Goal: Task Accomplishment & Management: Use online tool/utility

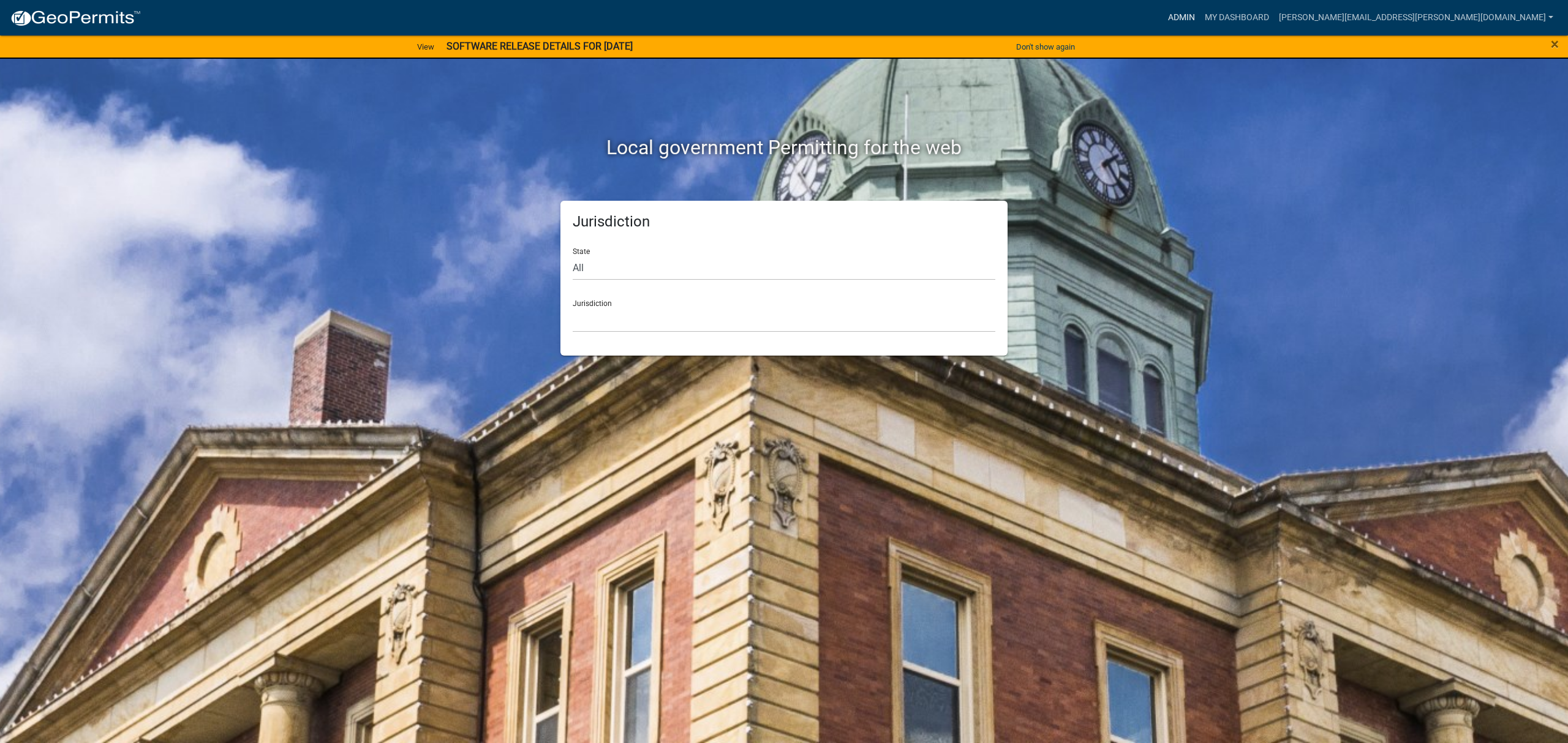
click at [1200, 17] on link "Admin" at bounding box center [1181, 17] width 36 height 23
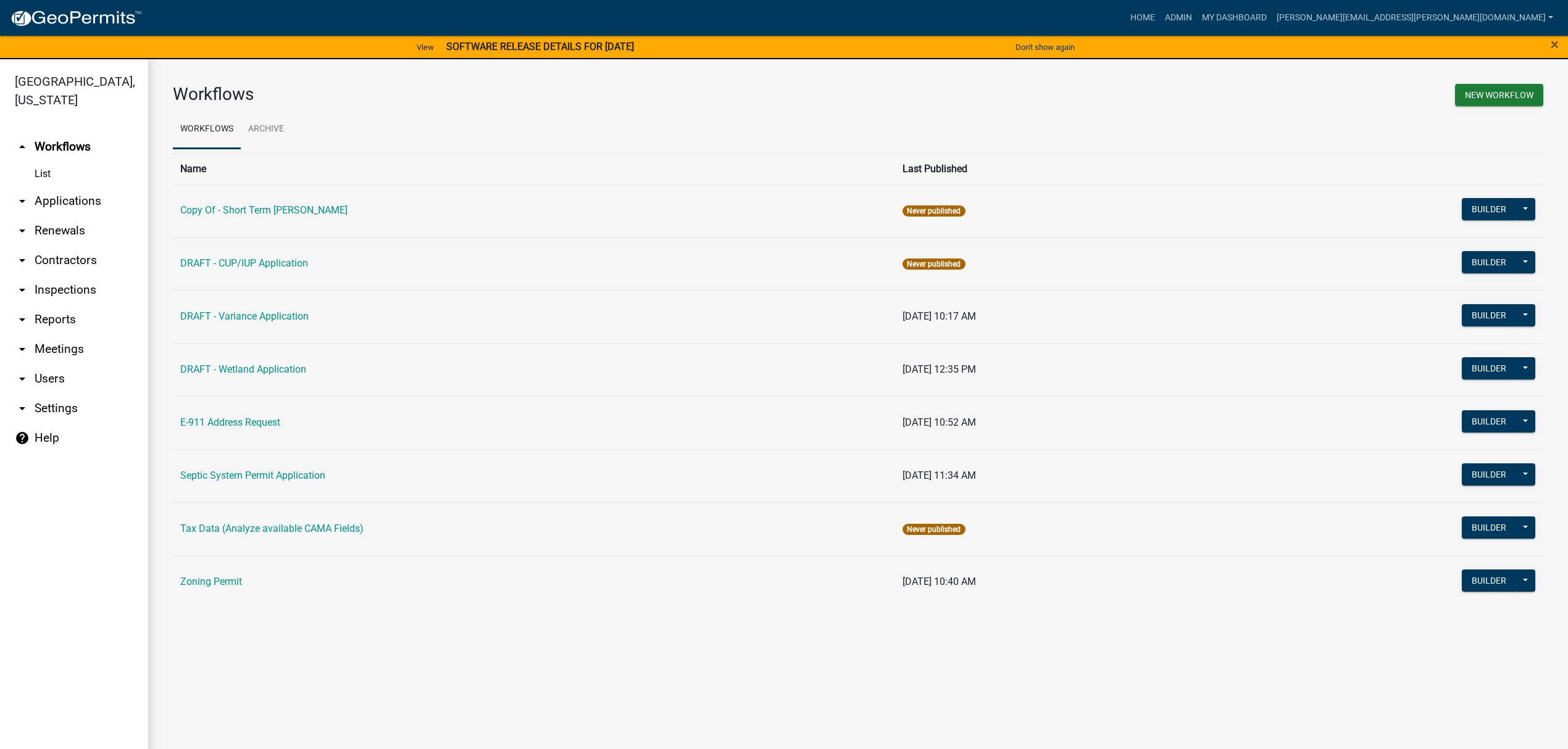
click at [41, 212] on link "arrow_drop_down Applications" at bounding box center [74, 201] width 149 height 30
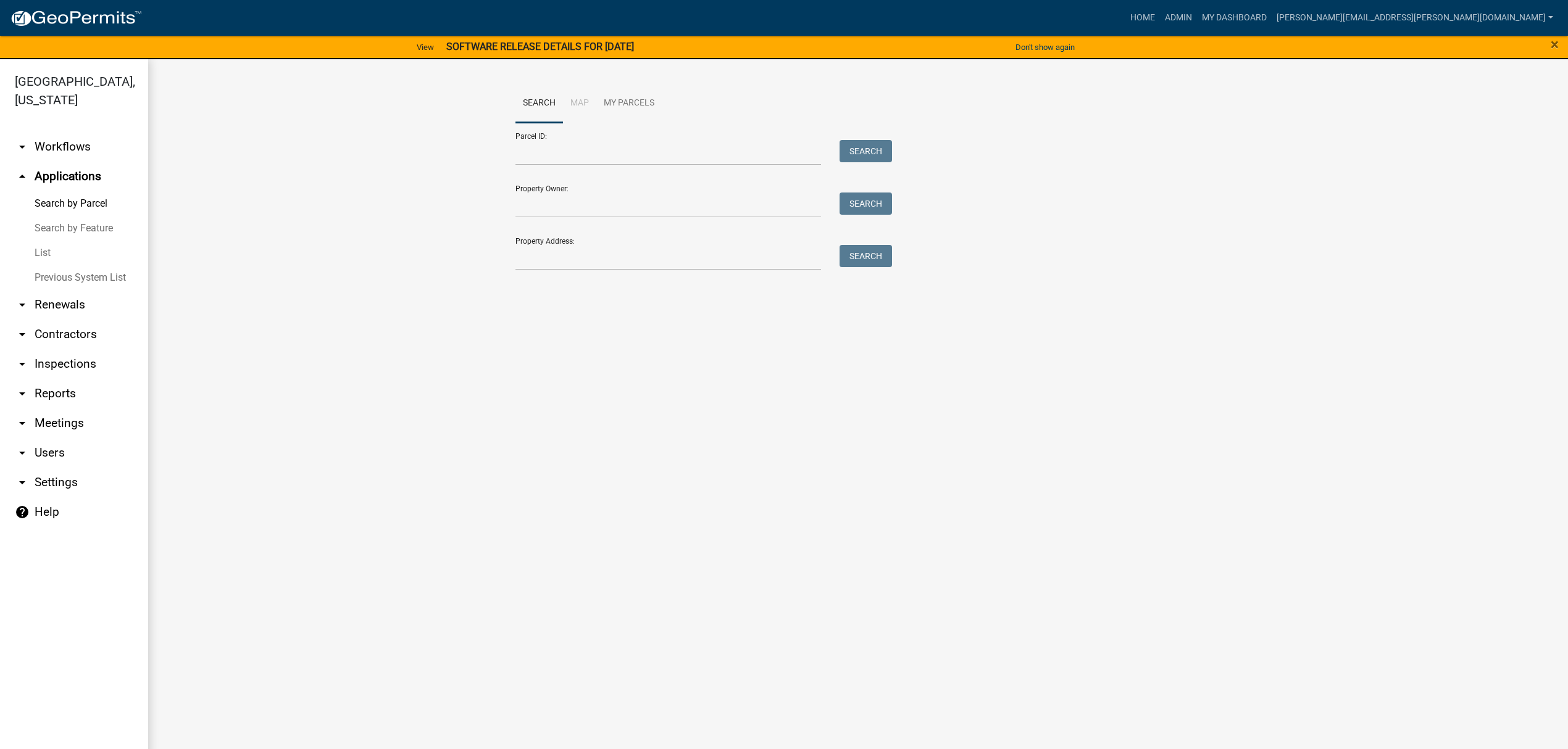
click at [47, 251] on link "List" at bounding box center [74, 253] width 149 height 24
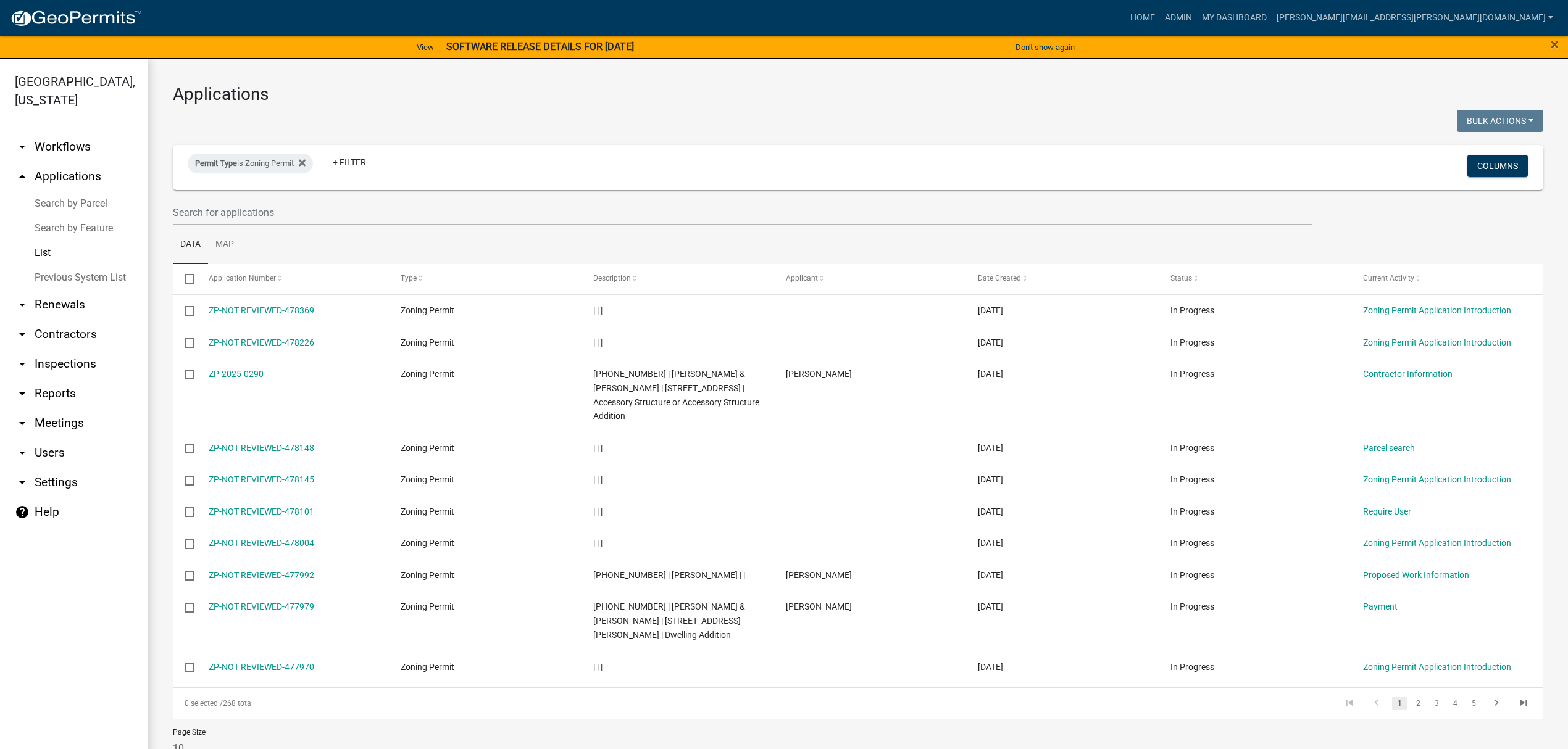
click at [382, 198] on wm-filter-builder "Permit Type is Zoning Permit + Filter Columns" at bounding box center [858, 185] width 1370 height 80
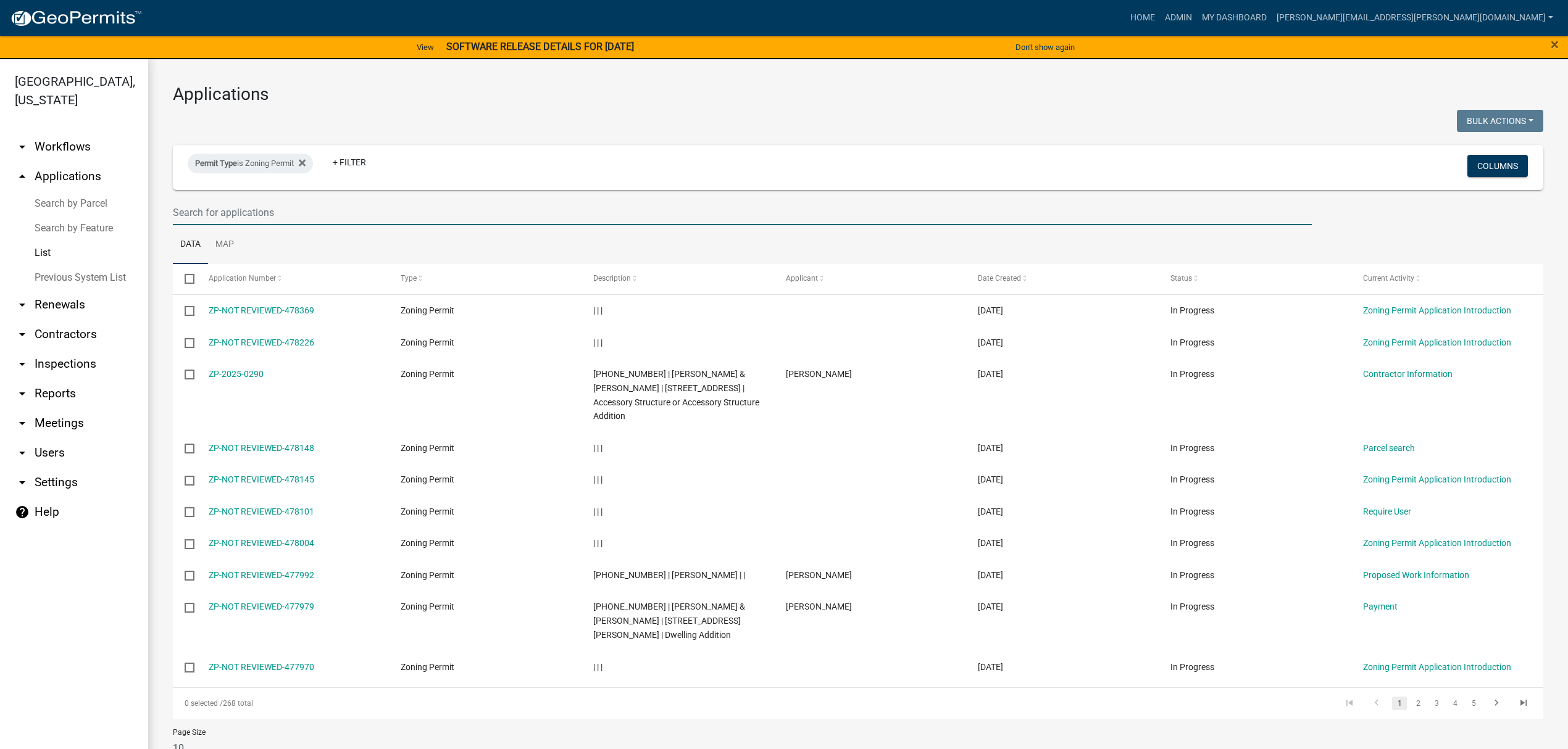
click at [383, 209] on input "text" at bounding box center [742, 212] width 1139 height 25
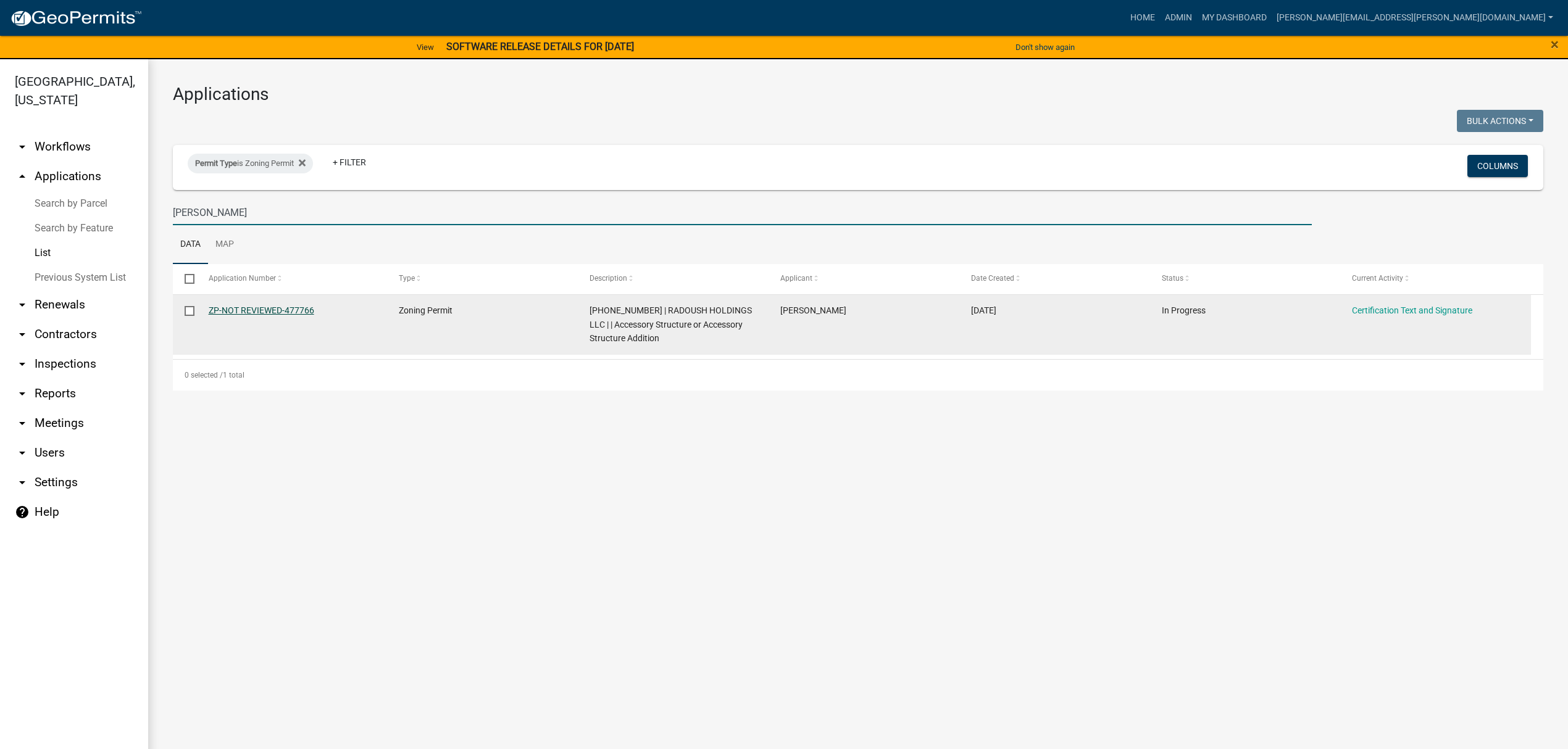
type input "[PERSON_NAME]"
click at [276, 312] on link "ZP-NOT REVIEWED-477766" at bounding box center [261, 310] width 106 height 10
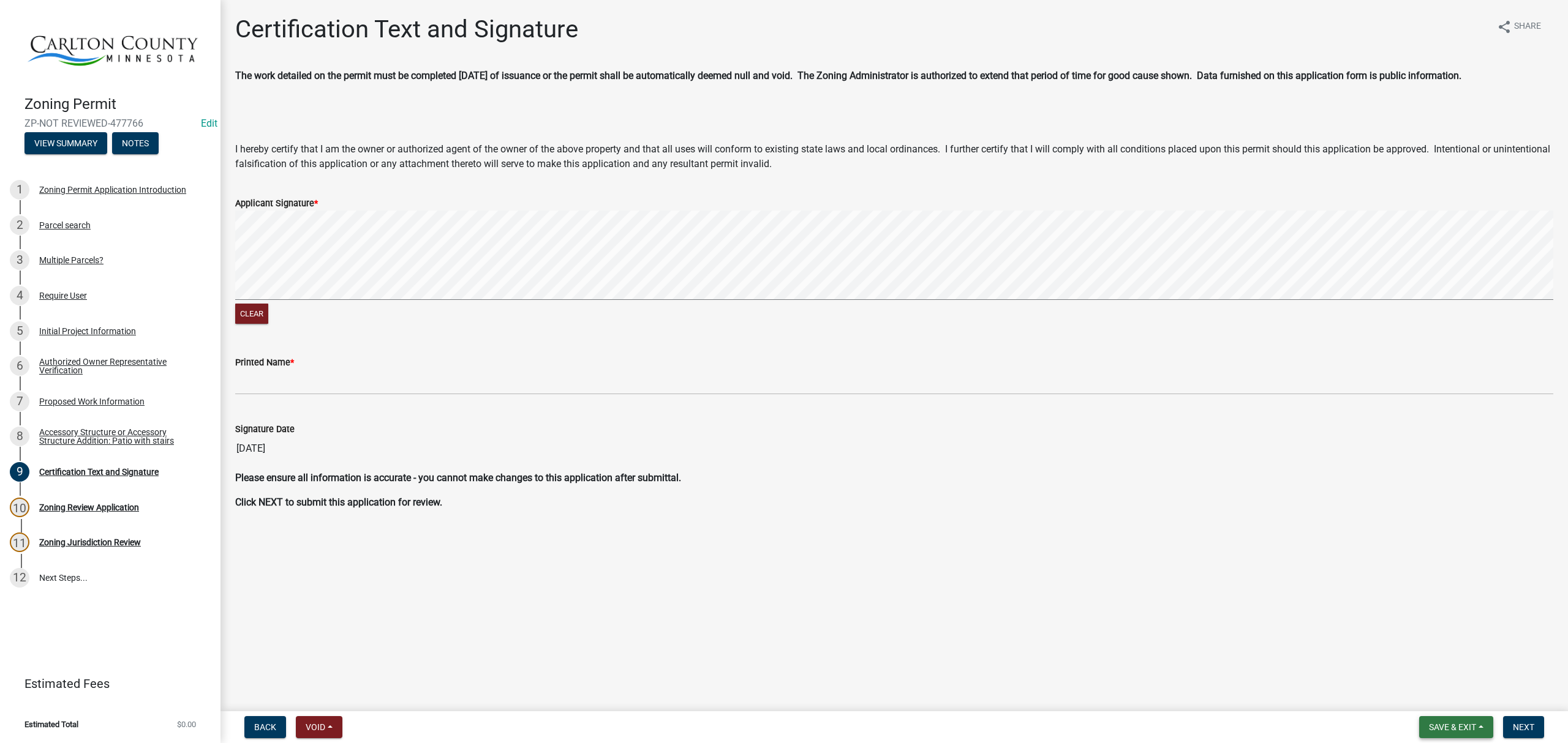
click at [1466, 727] on span "Save & Exit" at bounding box center [1453, 727] width 47 height 10
click at [1460, 699] on button "Save & Exit" at bounding box center [1444, 696] width 98 height 29
